Goal: Task Accomplishment & Management: Complete application form

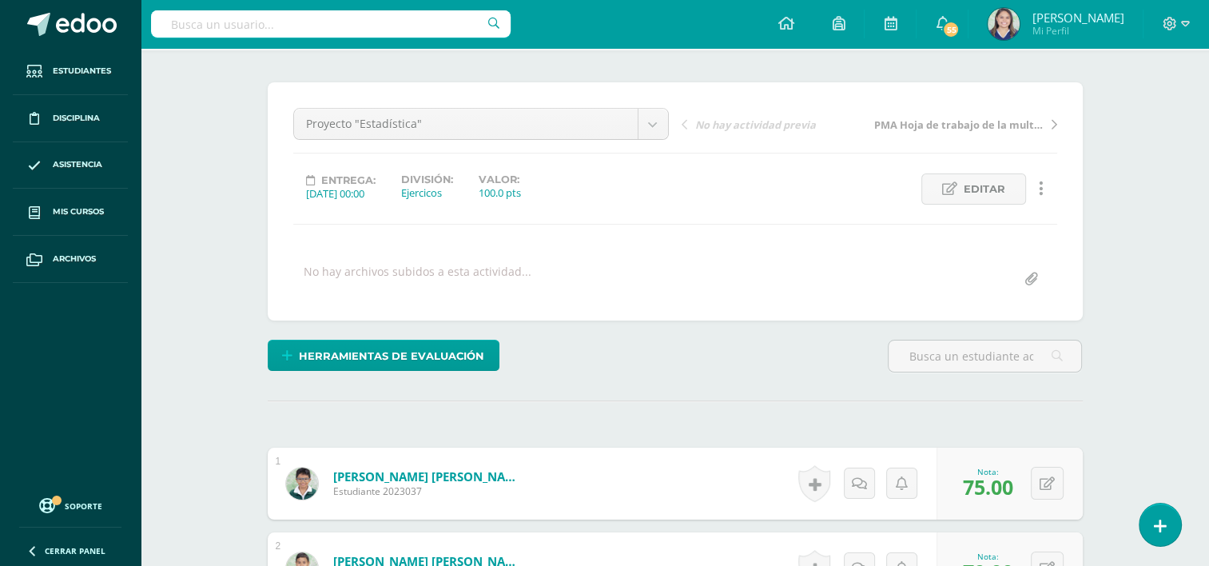
scroll to position [108, 0]
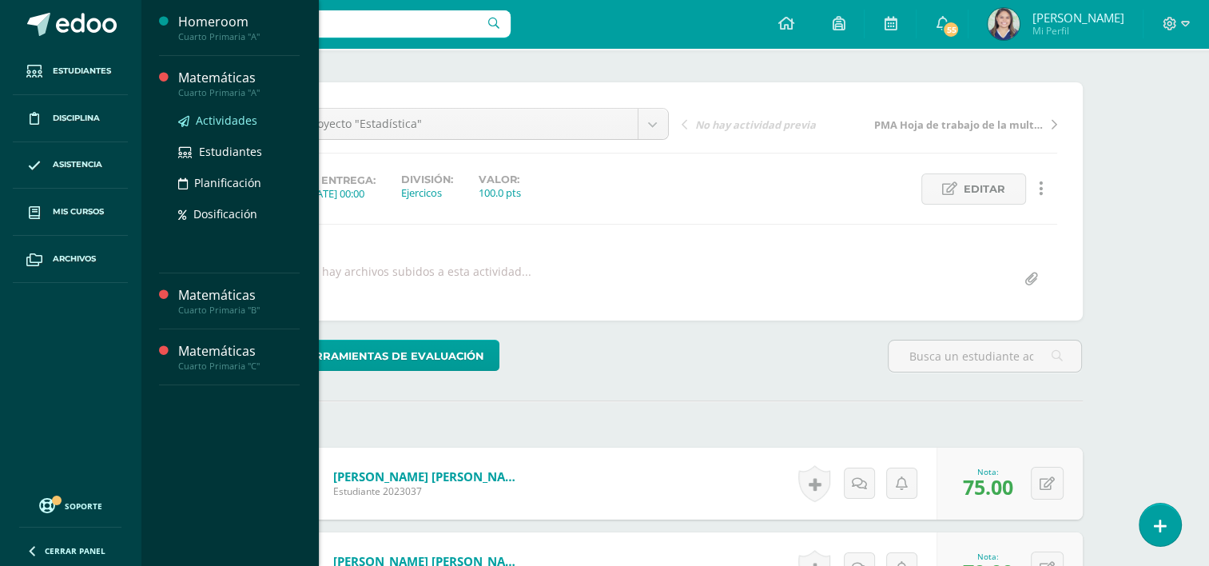
click at [240, 115] on span "Actividades" at bounding box center [227, 120] width 62 height 15
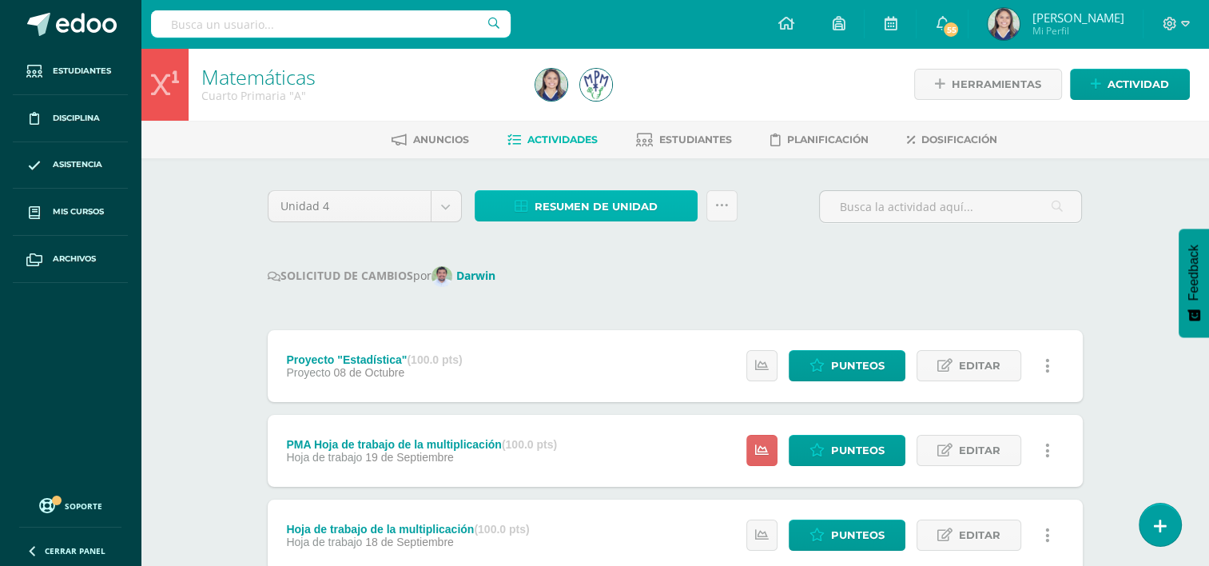
click at [631, 201] on span "Resumen de unidad" at bounding box center [595, 207] width 123 height 30
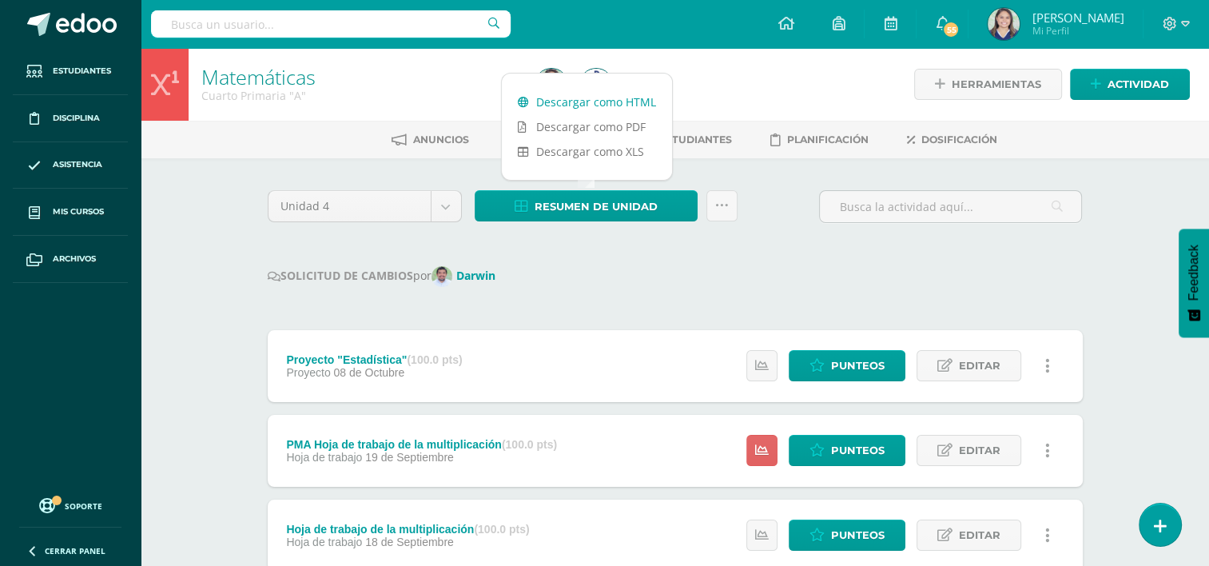
click at [614, 102] on link "Descargar como HTML" at bounding box center [587, 101] width 170 height 25
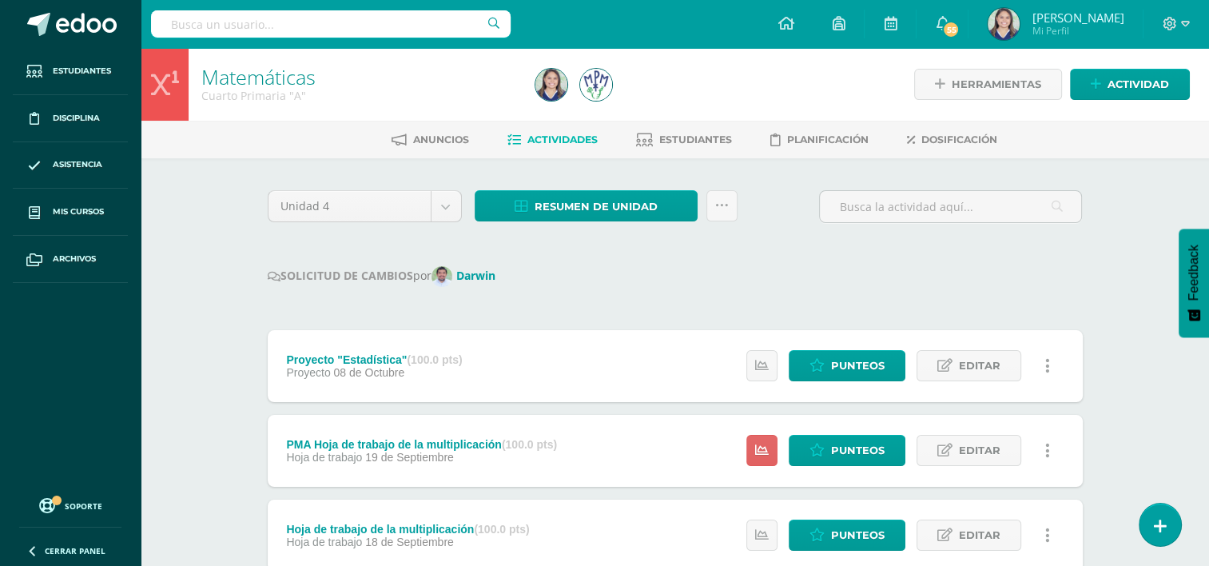
click at [722, 211] on icon at bounding box center [722, 206] width 14 height 14
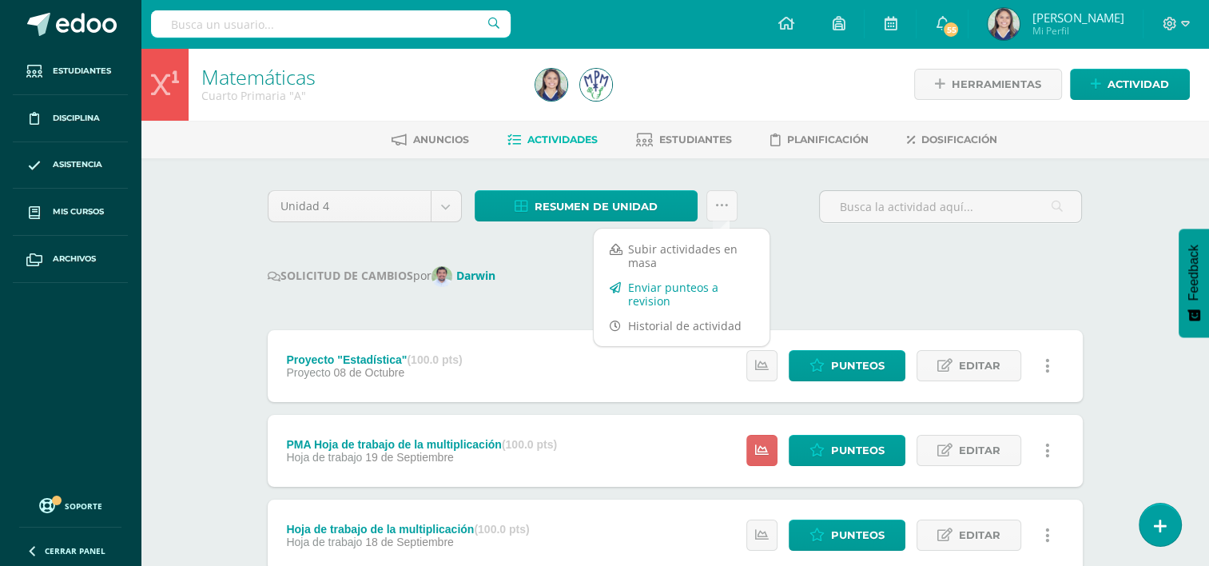
click at [697, 291] on link "Enviar punteos a revision" at bounding box center [682, 294] width 176 height 38
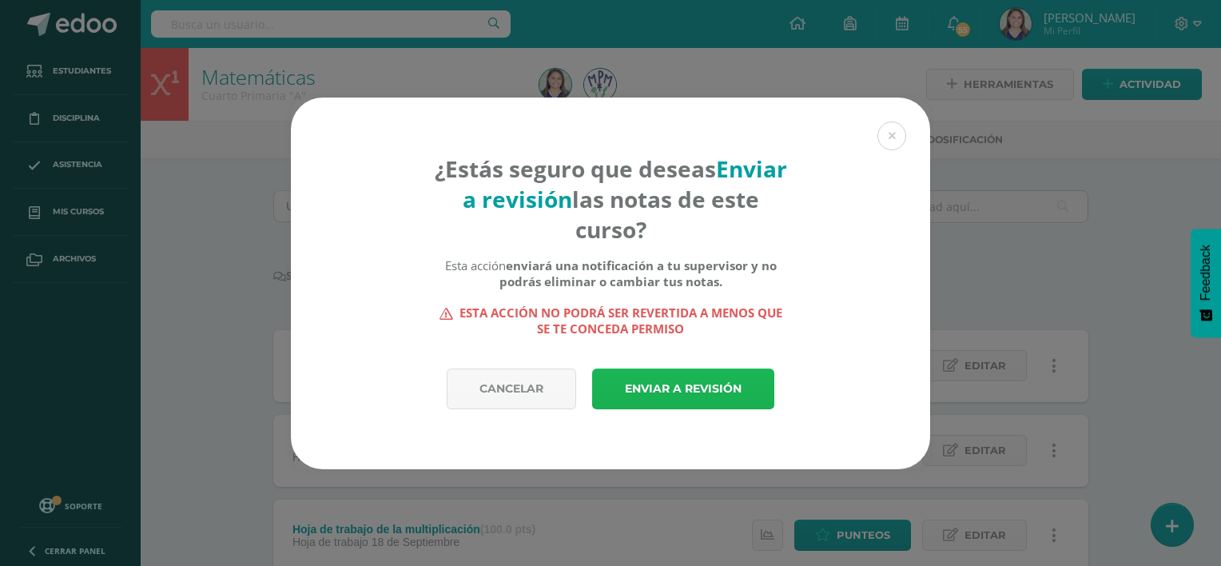
click at [716, 391] on link "Enviar a revisión" at bounding box center [683, 388] width 182 height 41
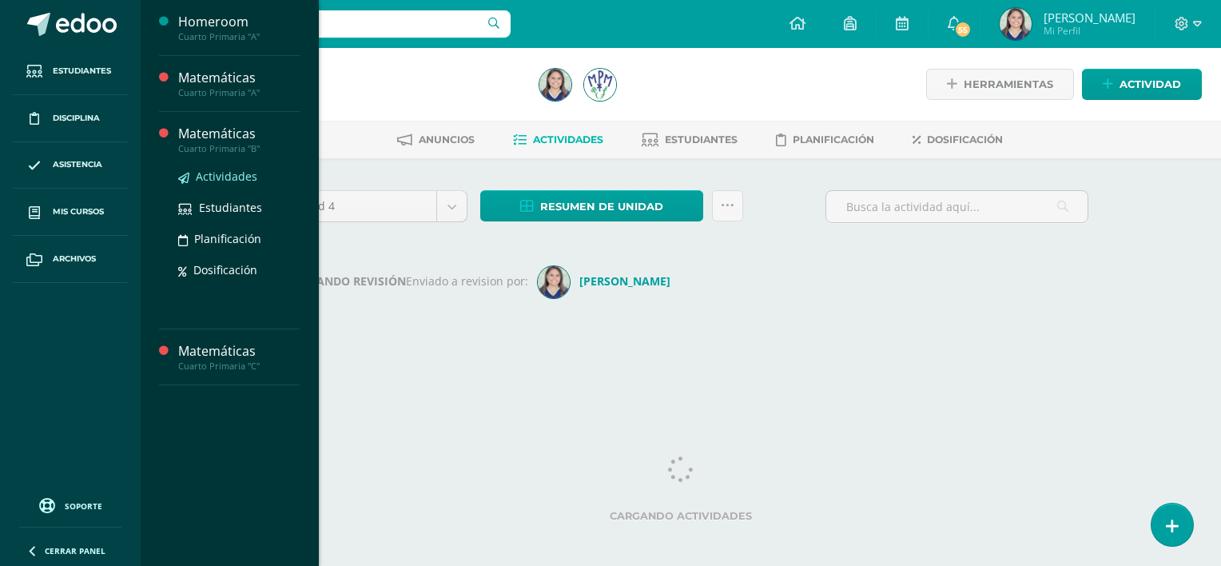
click at [224, 177] on span "Actividades" at bounding box center [227, 176] width 62 height 15
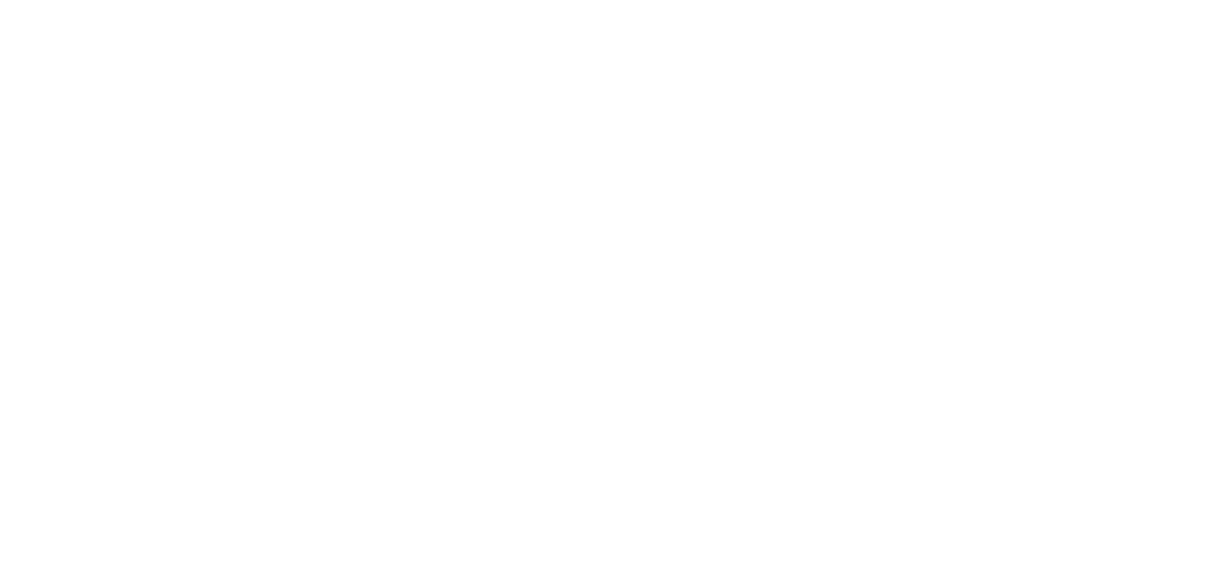
click at [0, 0] on html at bounding box center [0, 0] width 0 height 0
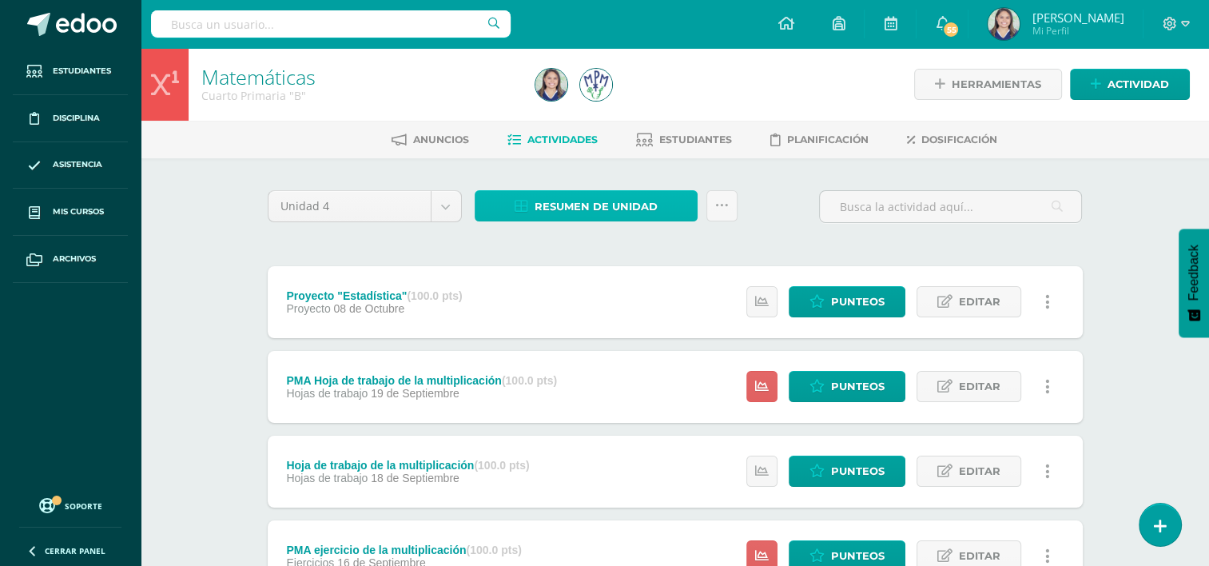
click at [633, 204] on span "Resumen de unidad" at bounding box center [595, 207] width 123 height 30
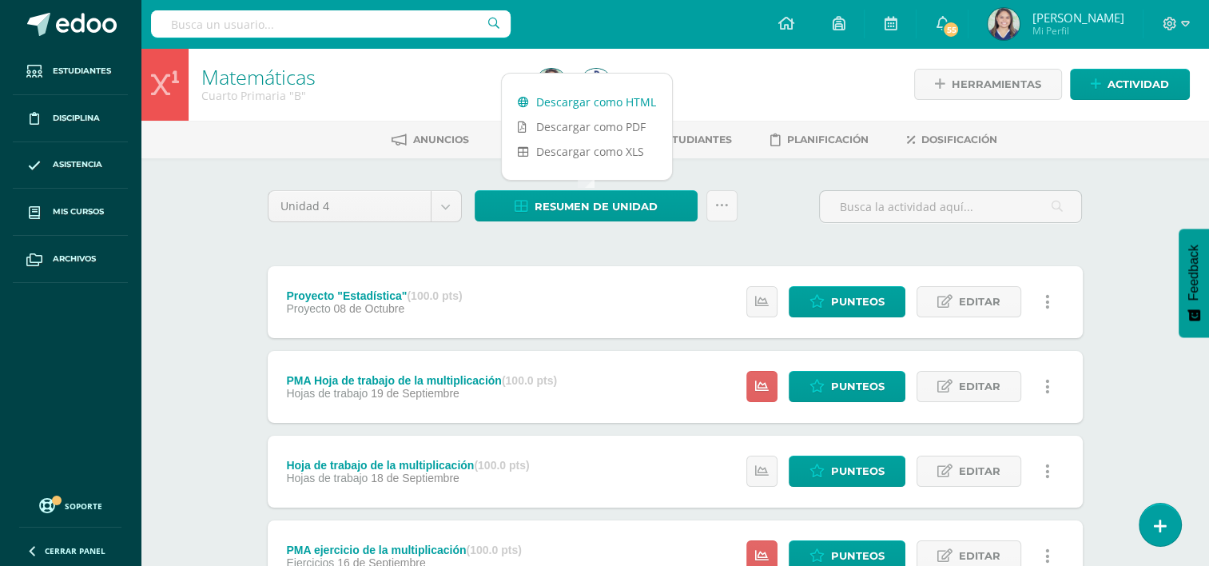
click at [604, 105] on link "Descargar como HTML" at bounding box center [587, 101] width 170 height 25
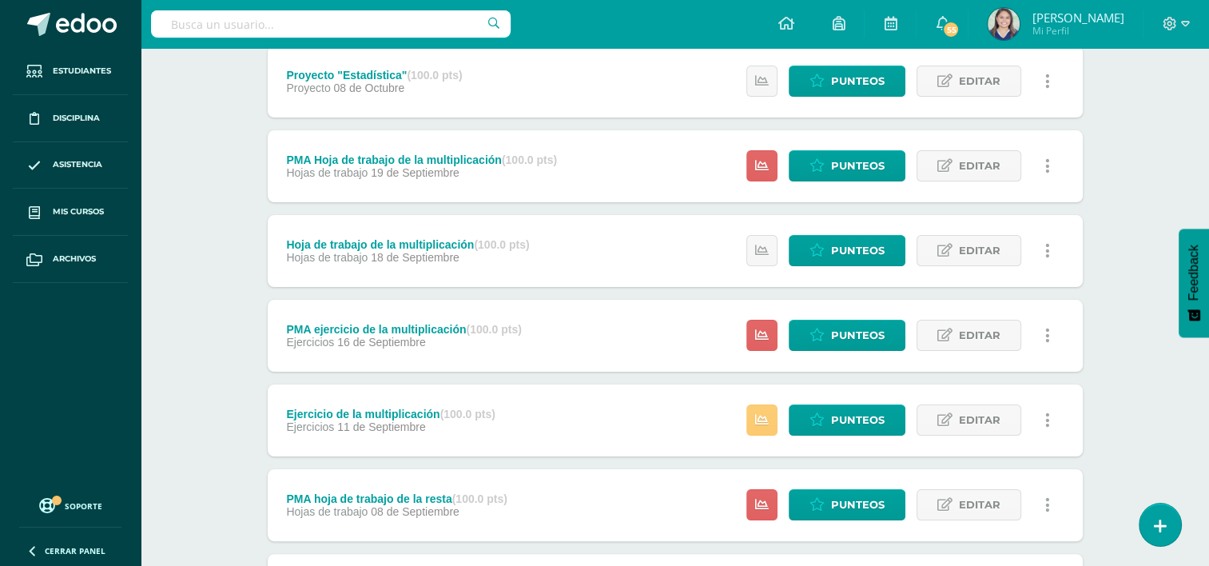
scroll to position [222, 0]
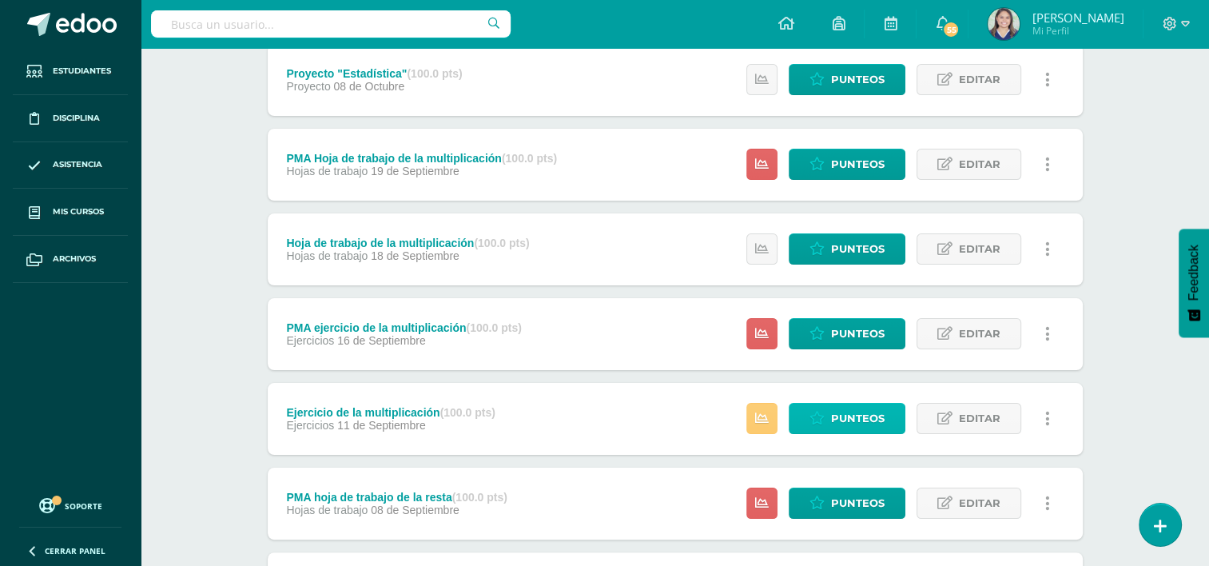
click at [873, 416] on span "Punteos" at bounding box center [858, 418] width 54 height 30
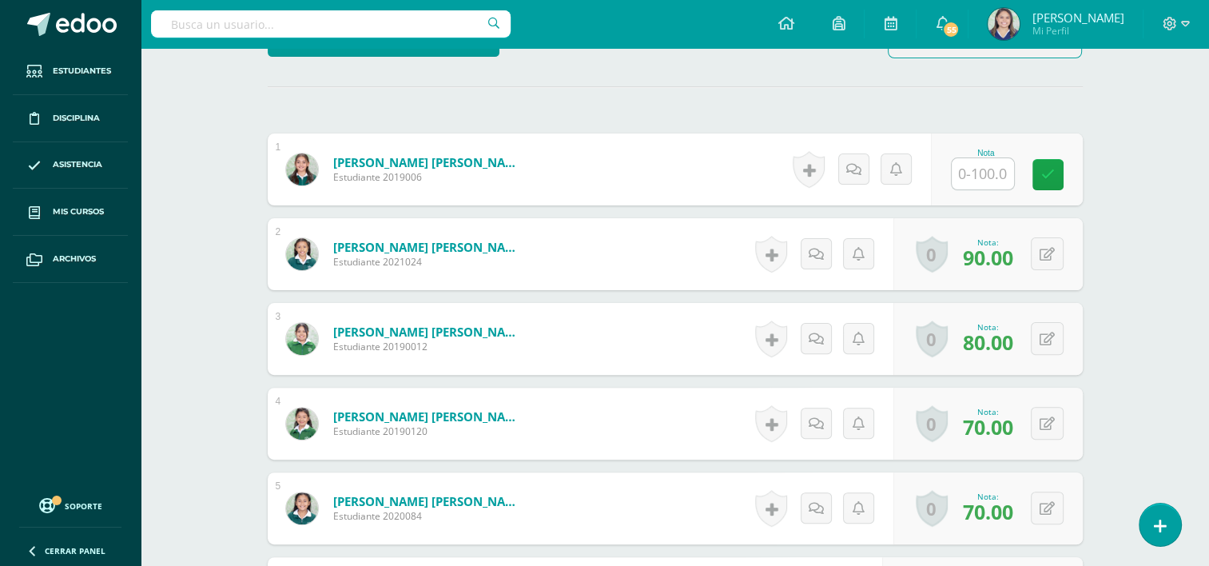
scroll to position [423, 0]
click at [978, 173] on input "text" at bounding box center [982, 172] width 62 height 31
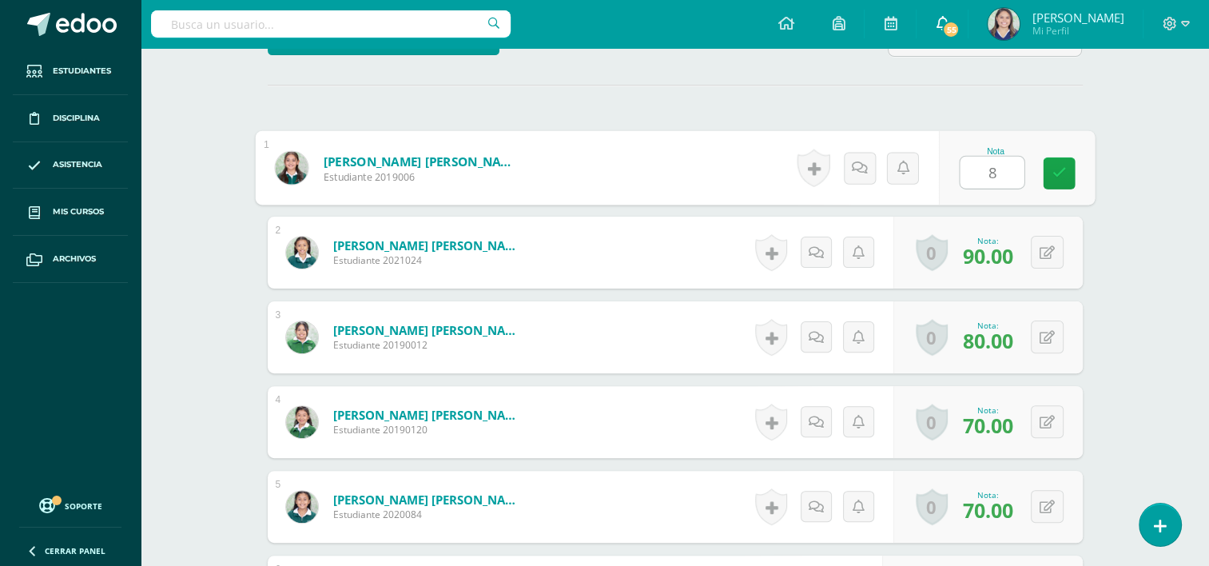
type input "85"
click at [1064, 162] on link at bounding box center [1059, 173] width 32 height 32
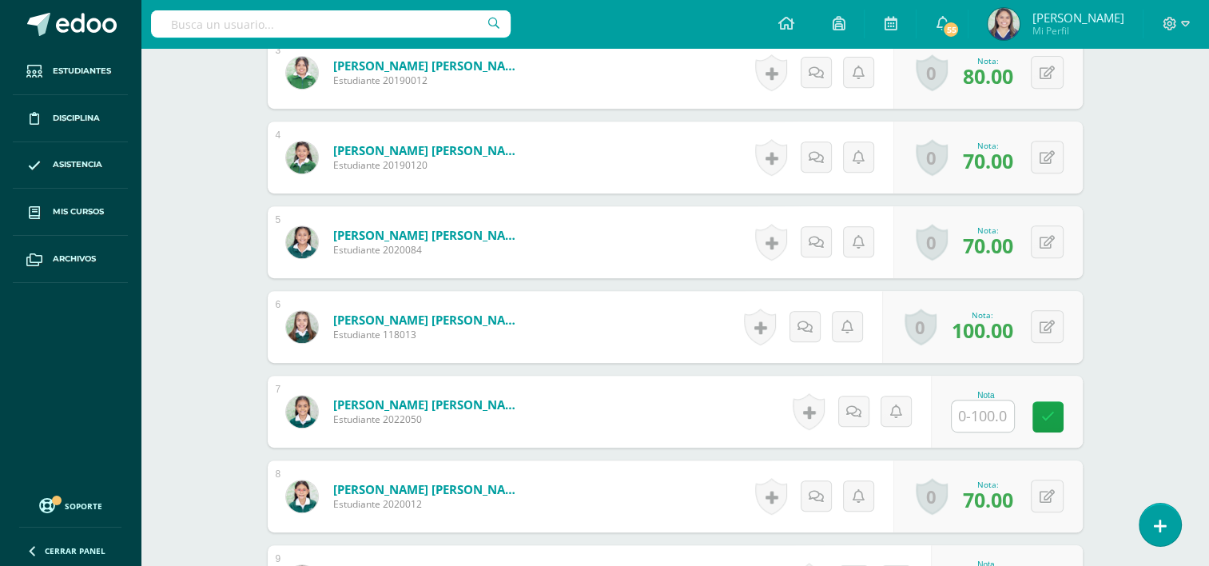
scroll to position [689, 0]
click at [974, 422] on input "text" at bounding box center [991, 415] width 64 height 32
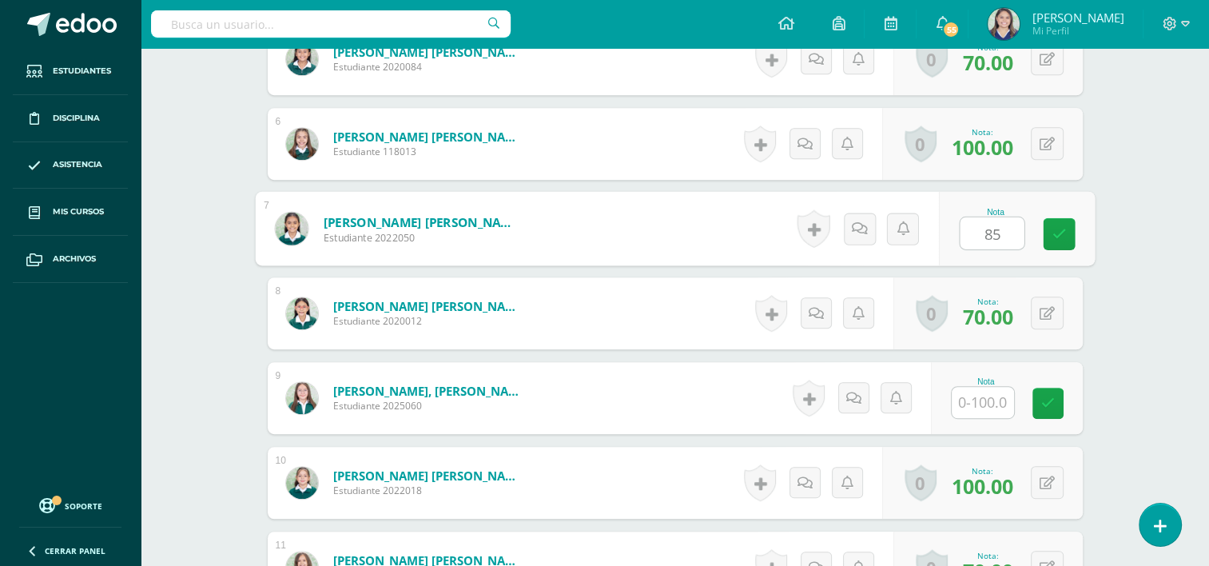
scroll to position [870, 0]
type input "85"
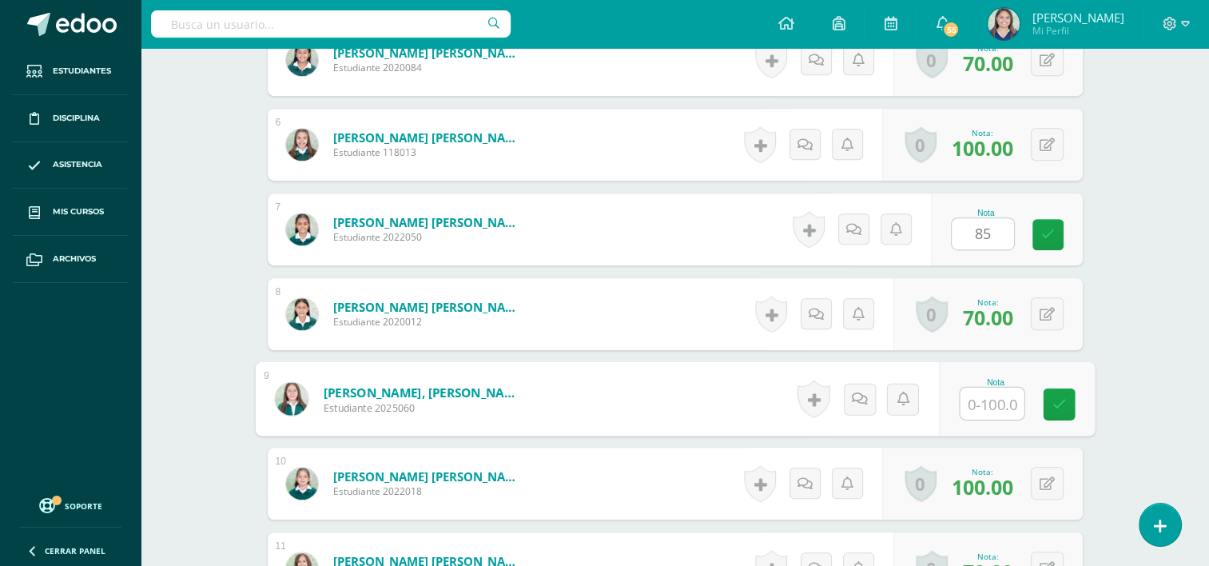
click at [983, 415] on input "text" at bounding box center [991, 403] width 64 height 32
type input "90"
click at [1056, 413] on link at bounding box center [1059, 404] width 32 height 32
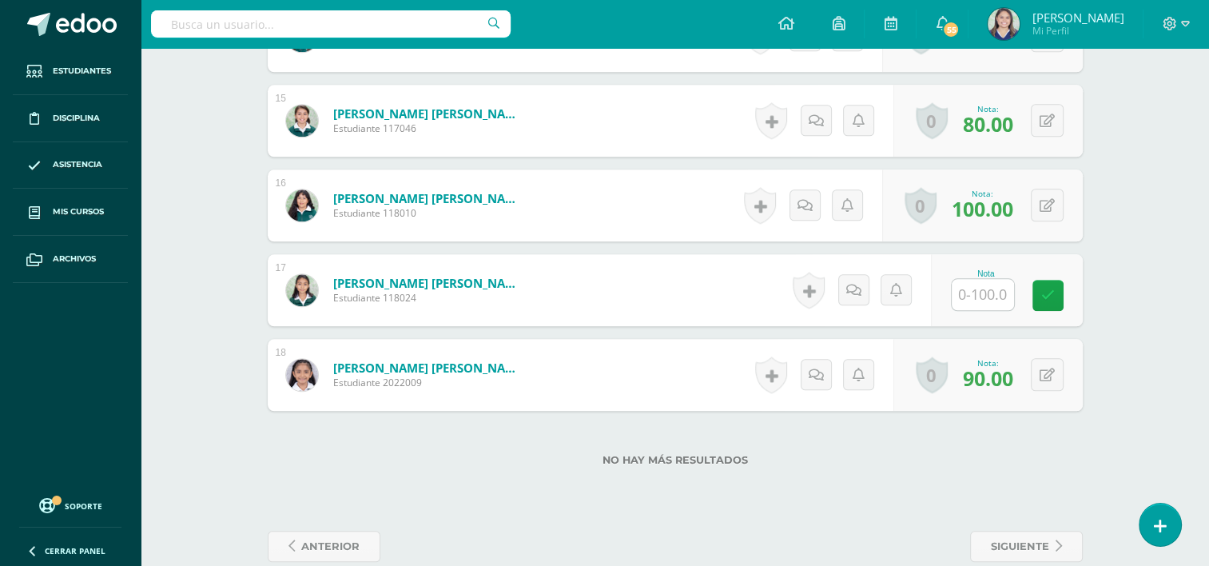
scroll to position [1657, 0]
drag, startPoint x: 971, startPoint y: 265, endPoint x: 991, endPoint y: 288, distance: 29.5
click at [991, 288] on div "Nota" at bounding box center [1007, 289] width 152 height 72
click at [991, 288] on input "text" at bounding box center [991, 294] width 64 height 32
type input "90"
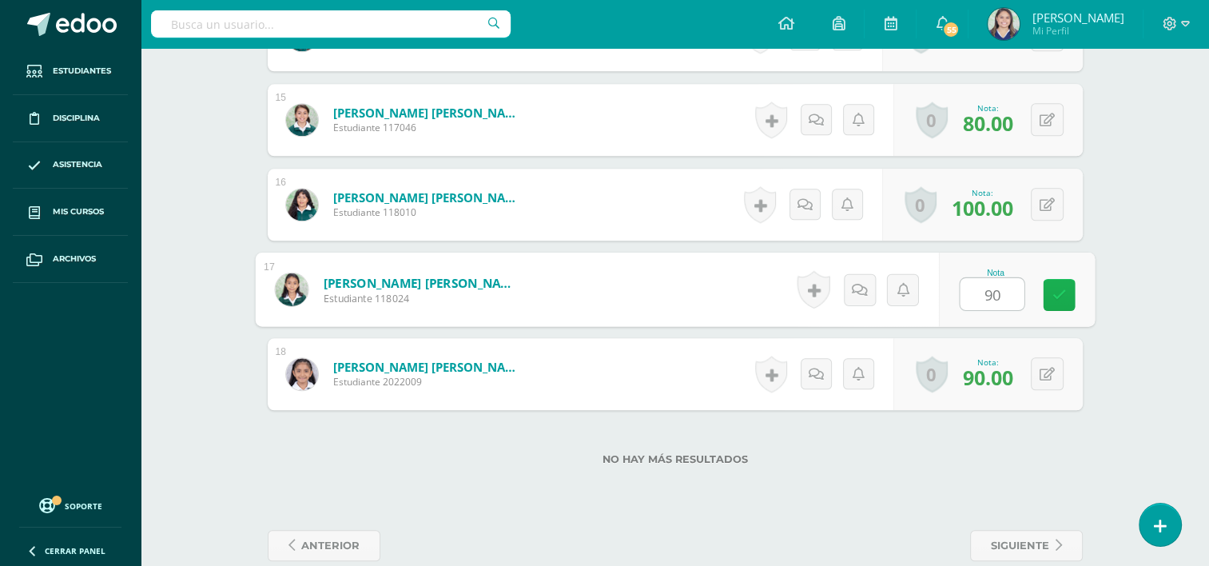
click at [1057, 298] on icon at bounding box center [1058, 295] width 14 height 14
